Goal: Check status: Check status

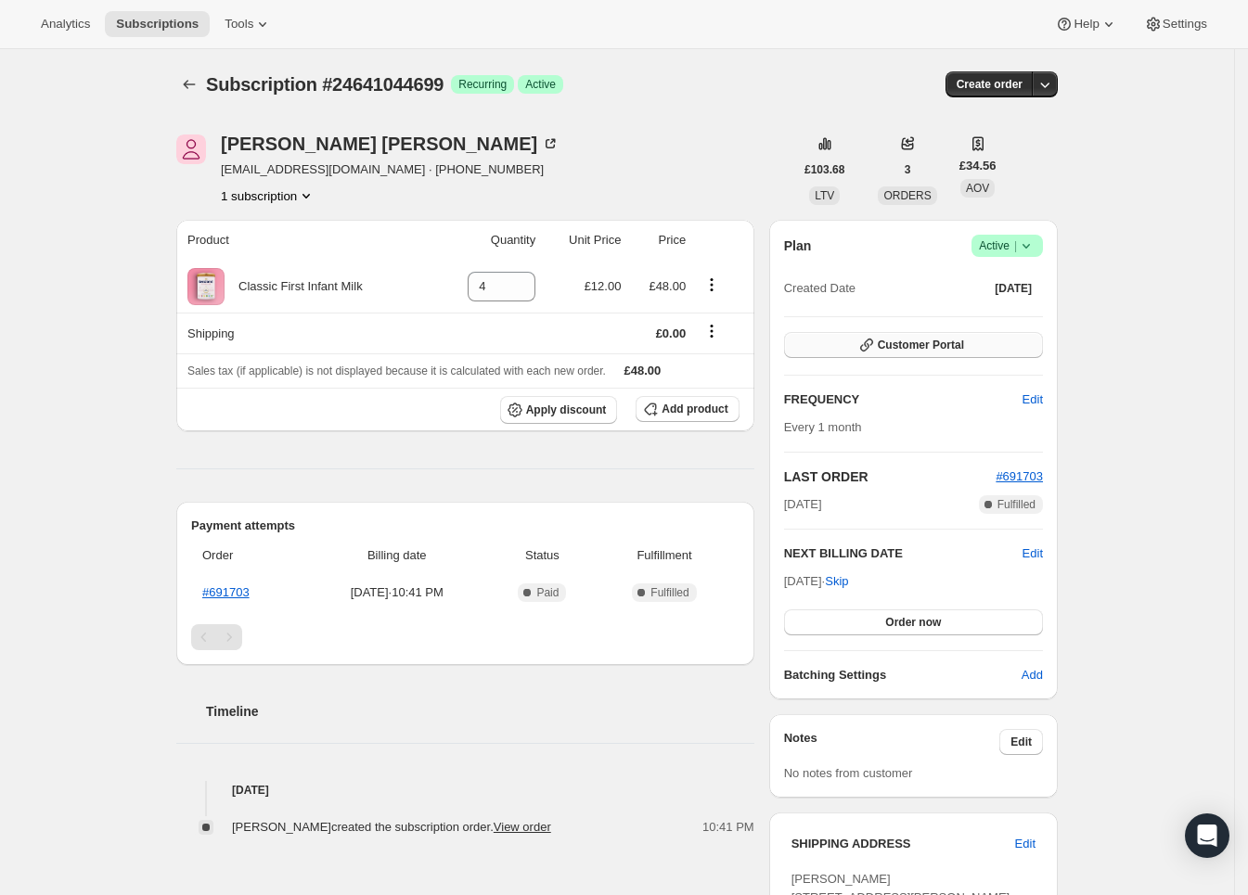
click at [840, 342] on button "Customer Portal" at bounding box center [913, 345] width 259 height 26
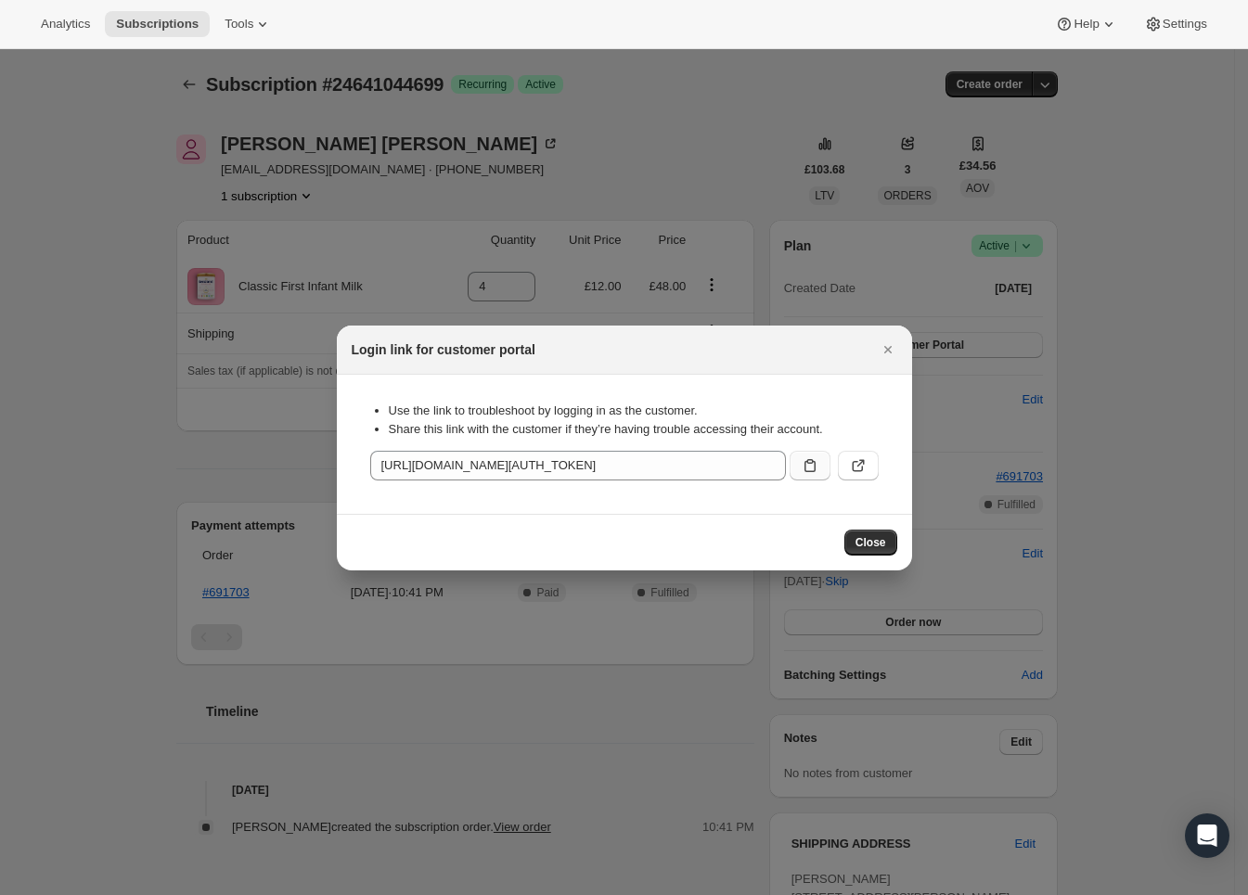
click at [805, 470] on icon ":rbv:" at bounding box center [809, 465] width 19 height 19
click at [849, 467] on icon ":rbv:" at bounding box center [858, 465] width 19 height 19
click at [871, 519] on div "Close" at bounding box center [624, 542] width 575 height 57
click at [867, 530] on button "Close" at bounding box center [870, 543] width 53 height 26
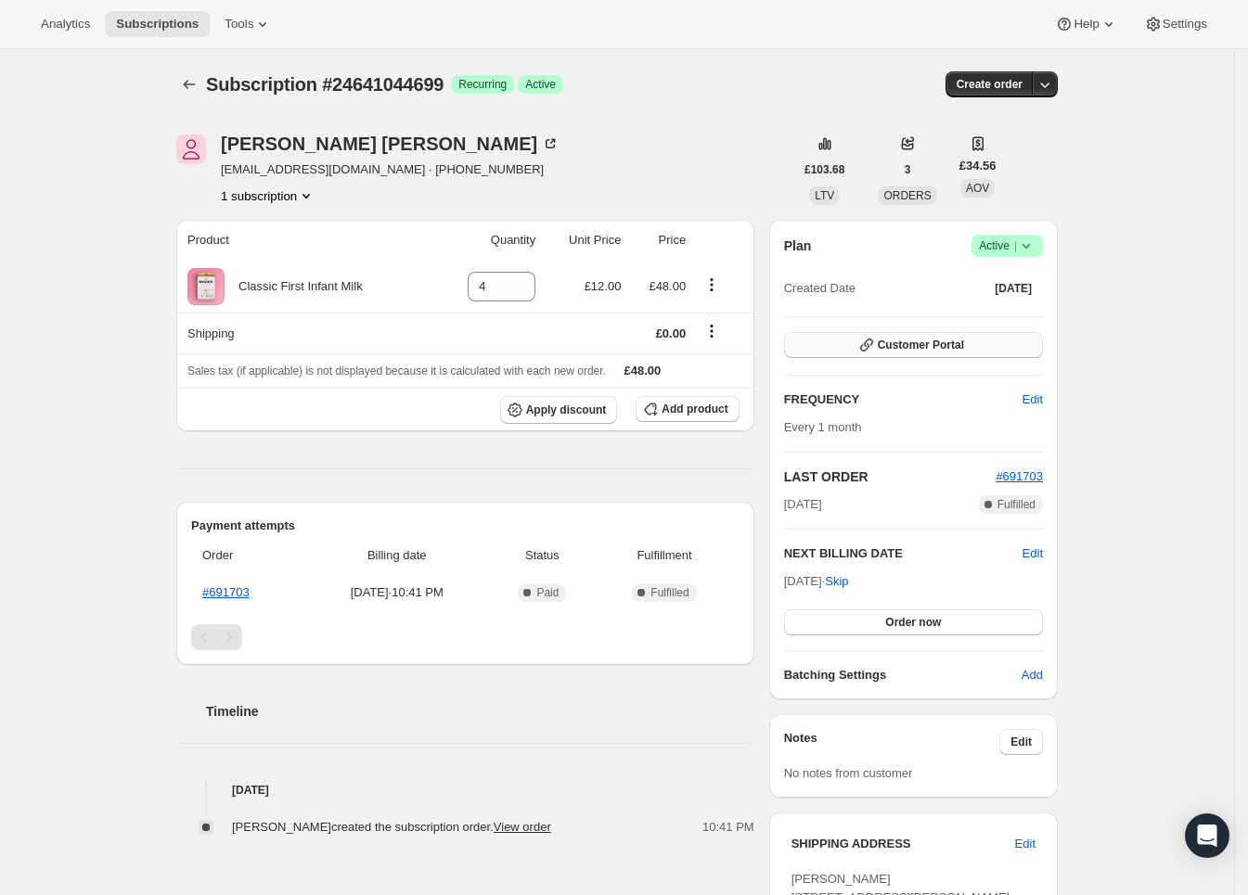
click at [1024, 344] on button "Customer Portal" at bounding box center [913, 345] width 259 height 26
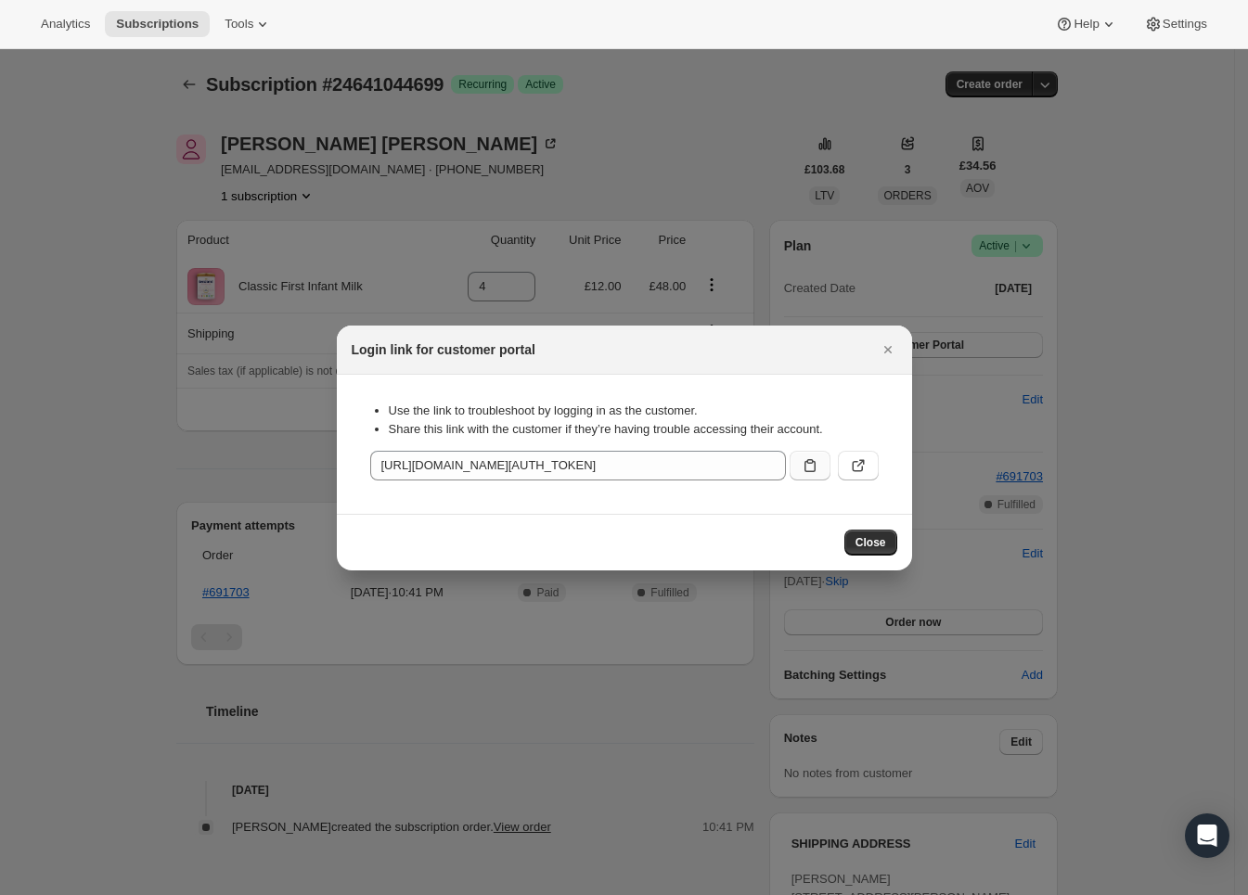
click at [802, 477] on button ":rbv:" at bounding box center [809, 466] width 41 height 30
drag, startPoint x: 874, startPoint y: 534, endPoint x: 838, endPoint y: 426, distance: 114.4
click at [875, 535] on span "Close" at bounding box center [870, 542] width 31 height 15
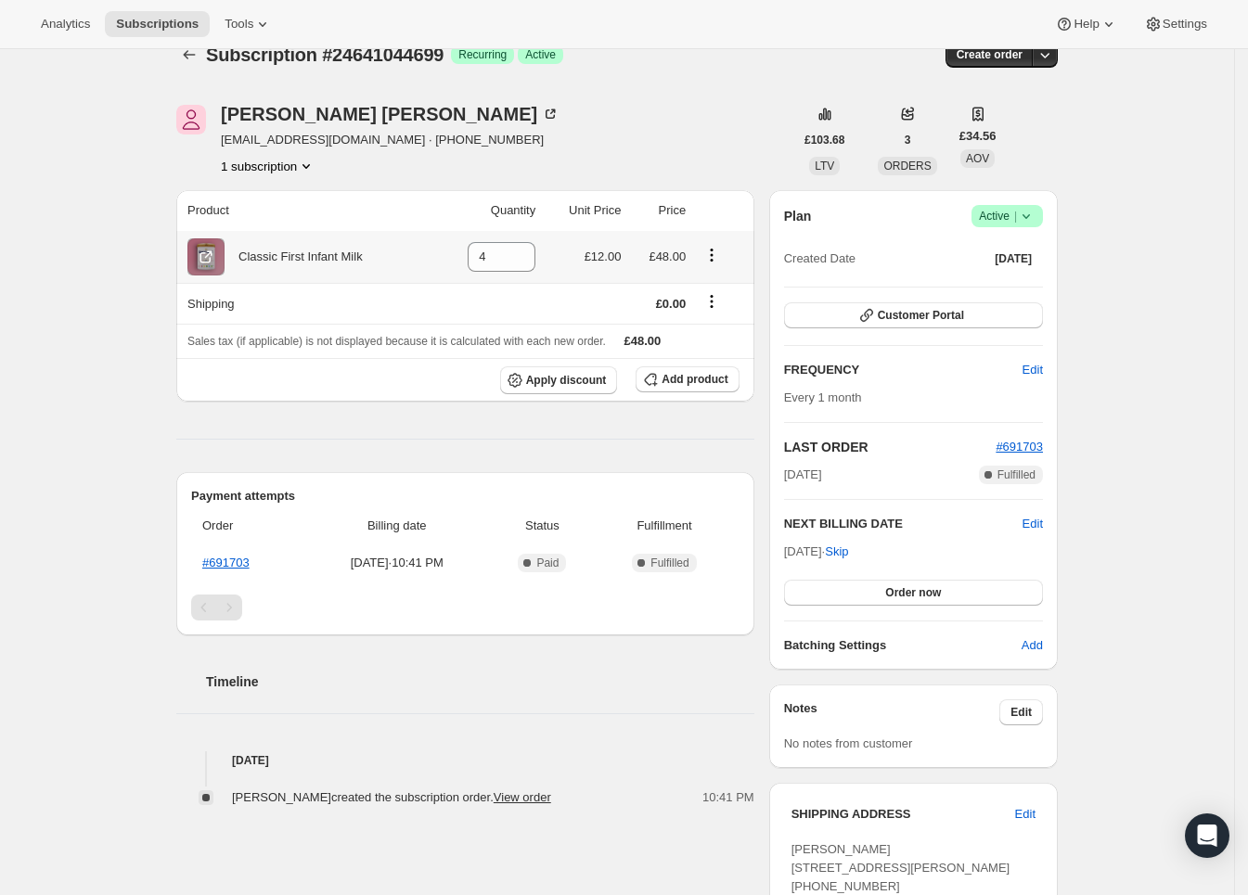
scroll to position [61, 0]
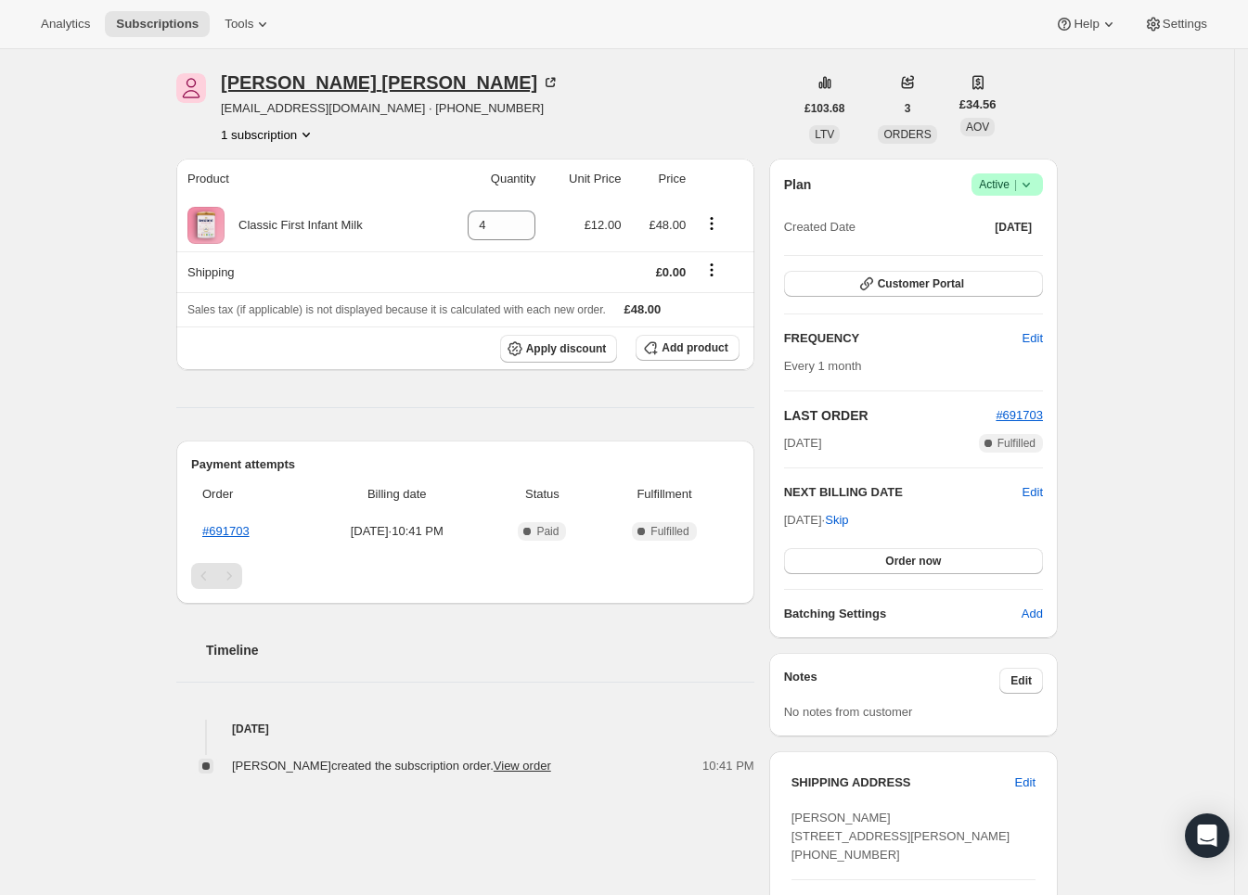
click at [298, 84] on div "[PERSON_NAME]" at bounding box center [390, 82] width 339 height 19
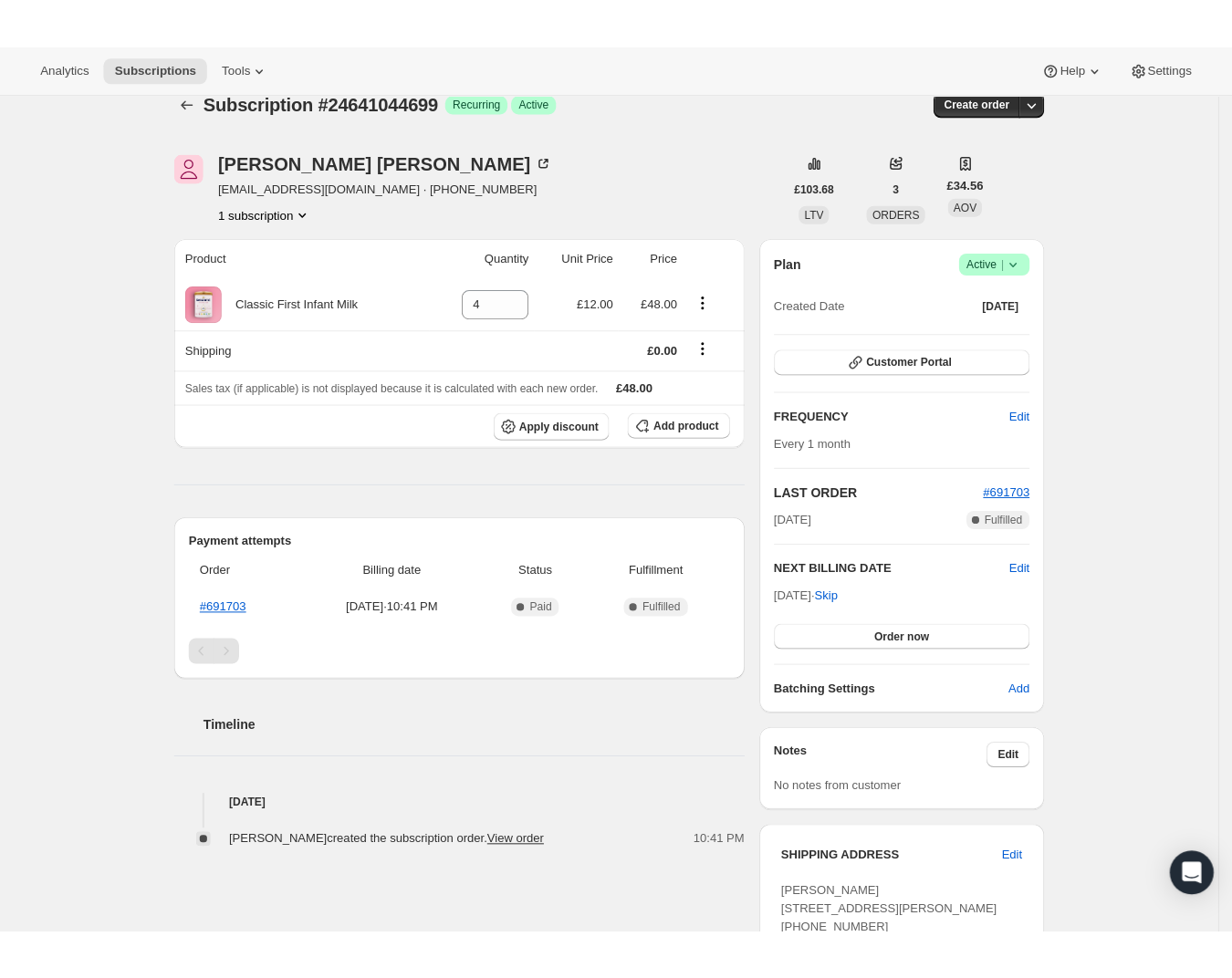
scroll to position [0, 0]
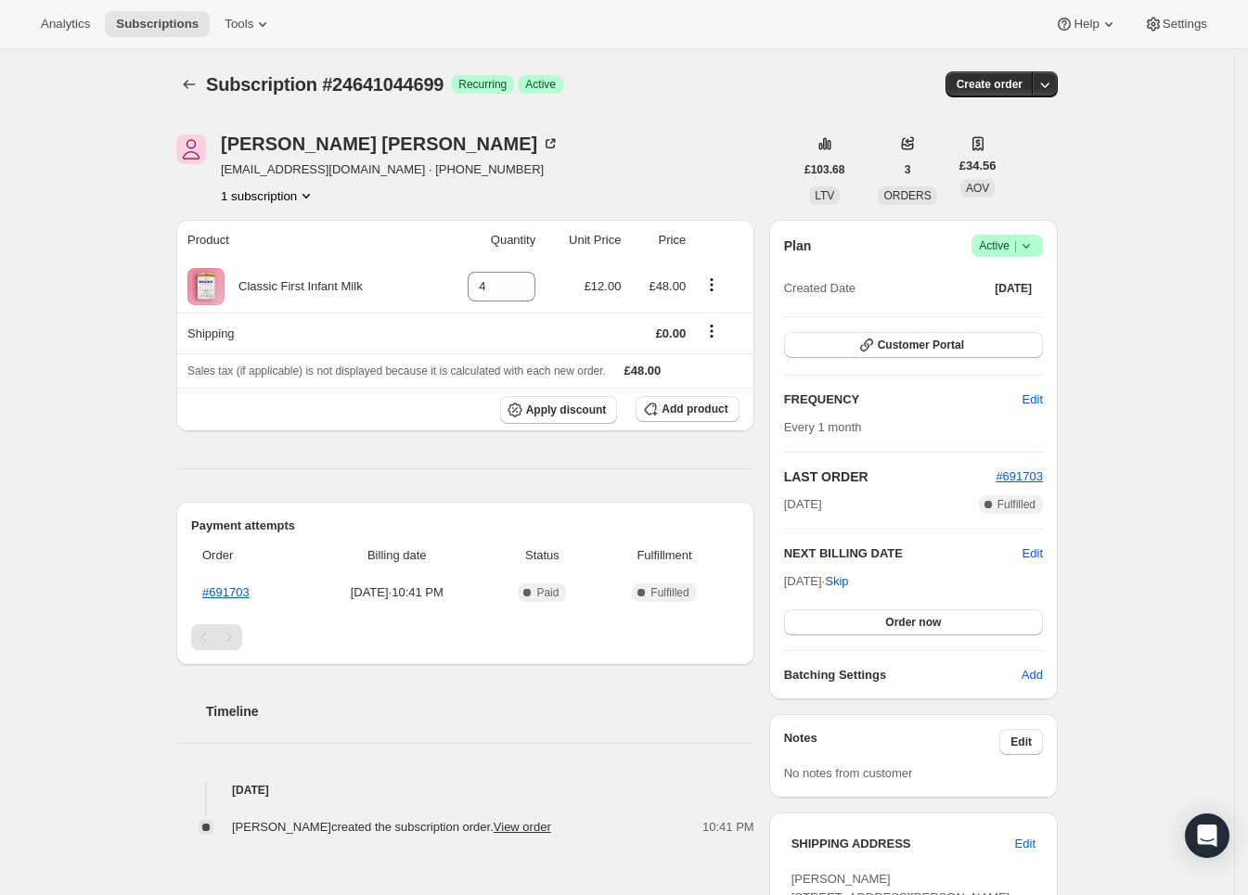
click at [680, 149] on div "[PERSON_NAME] [EMAIL_ADDRESS][DOMAIN_NAME] · [PHONE_NUMBER] 1 subscription" at bounding box center [484, 169] width 617 height 70
